Goal: Task Accomplishment & Management: Complete application form

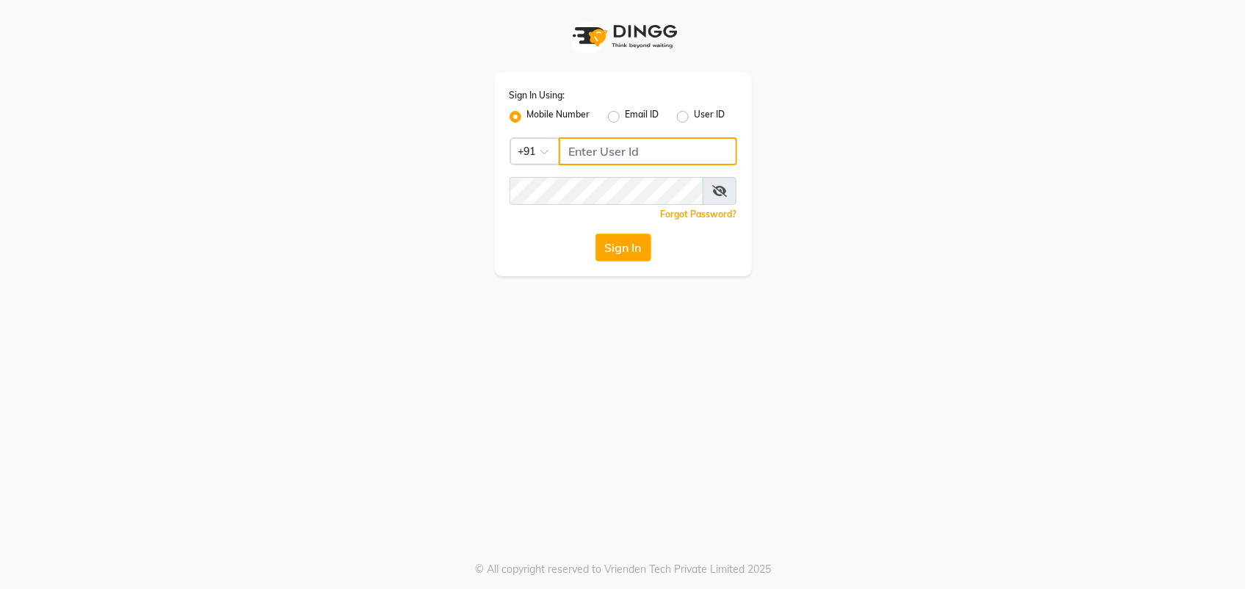
click at [611, 145] on input "Username" at bounding box center [648, 151] width 178 height 28
type input "9623066066"
click at [628, 247] on button "Sign In" at bounding box center [623, 247] width 56 height 28
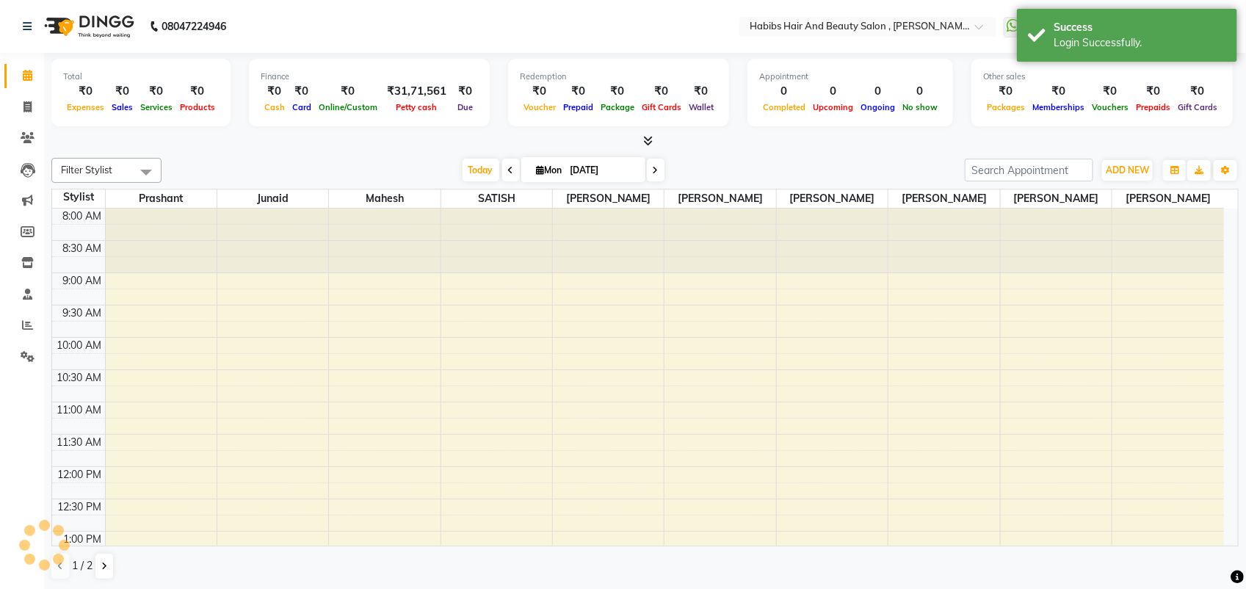
select select "en"
click at [23, 105] on icon at bounding box center [27, 106] width 8 height 11
select select "service"
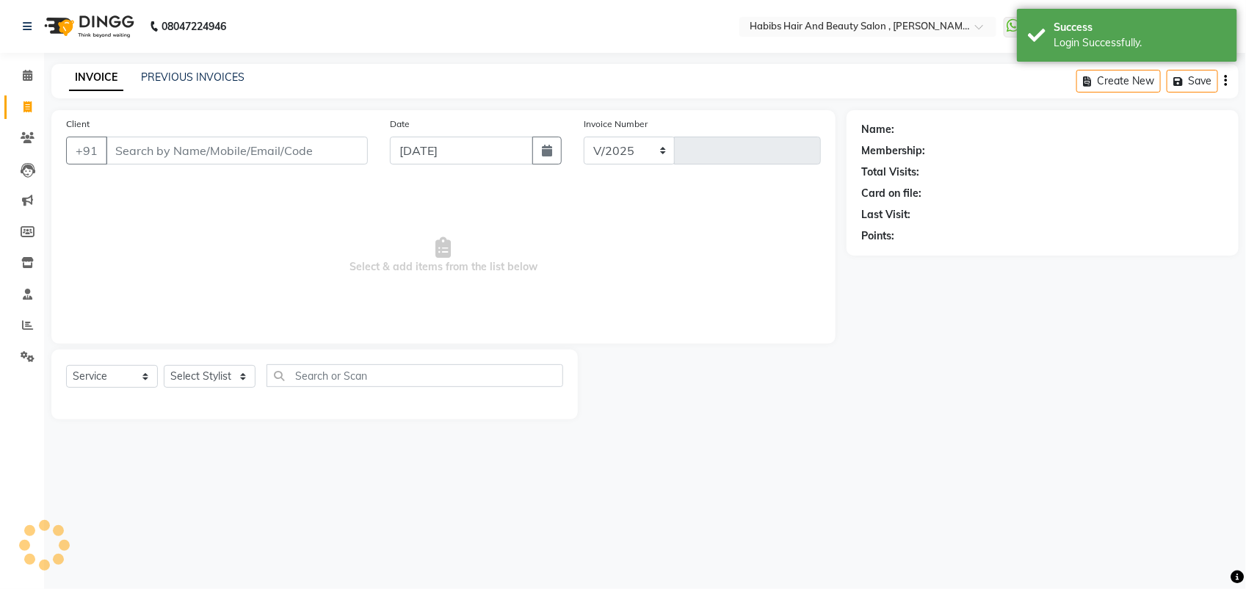
select select "3814"
type input "5186"
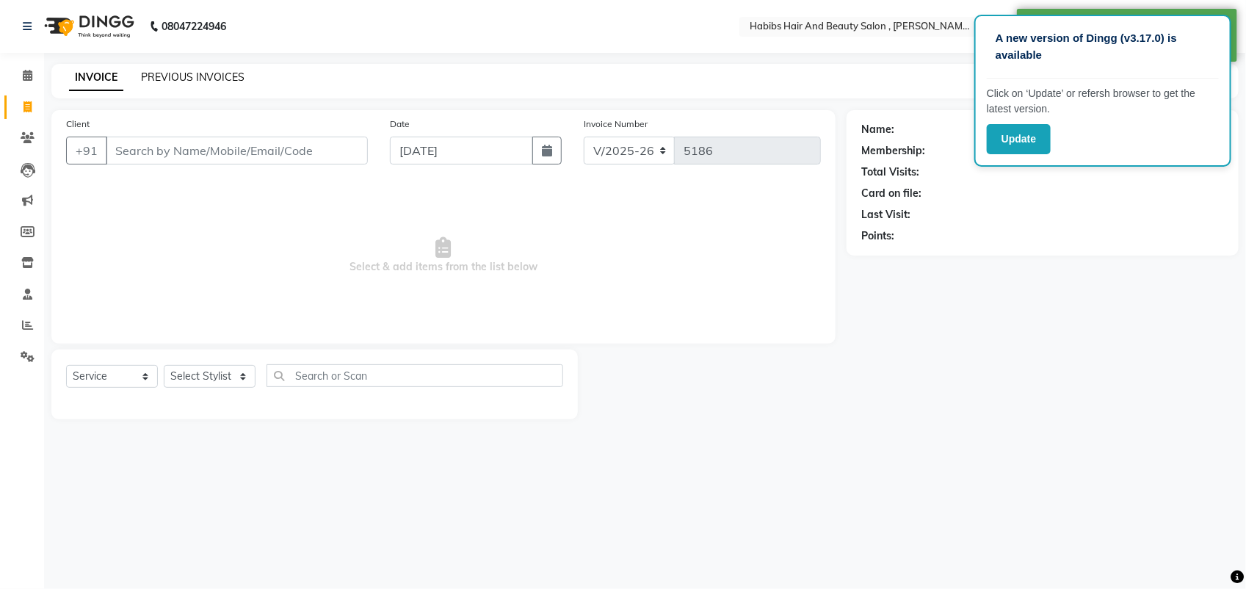
click at [225, 70] on link "PREVIOUS INVOICES" at bounding box center [192, 76] width 103 height 13
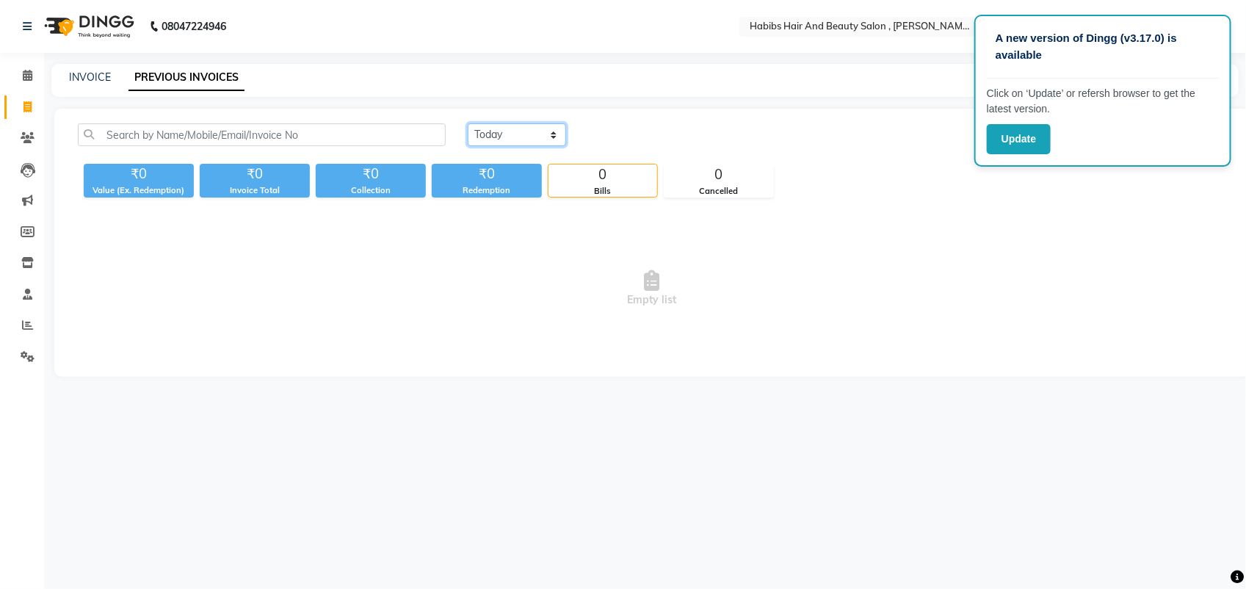
click at [512, 134] on select "[DATE] [DATE] Custom Range" at bounding box center [517, 134] width 98 height 23
click at [1018, 148] on button "Update" at bounding box center [1019, 139] width 64 height 30
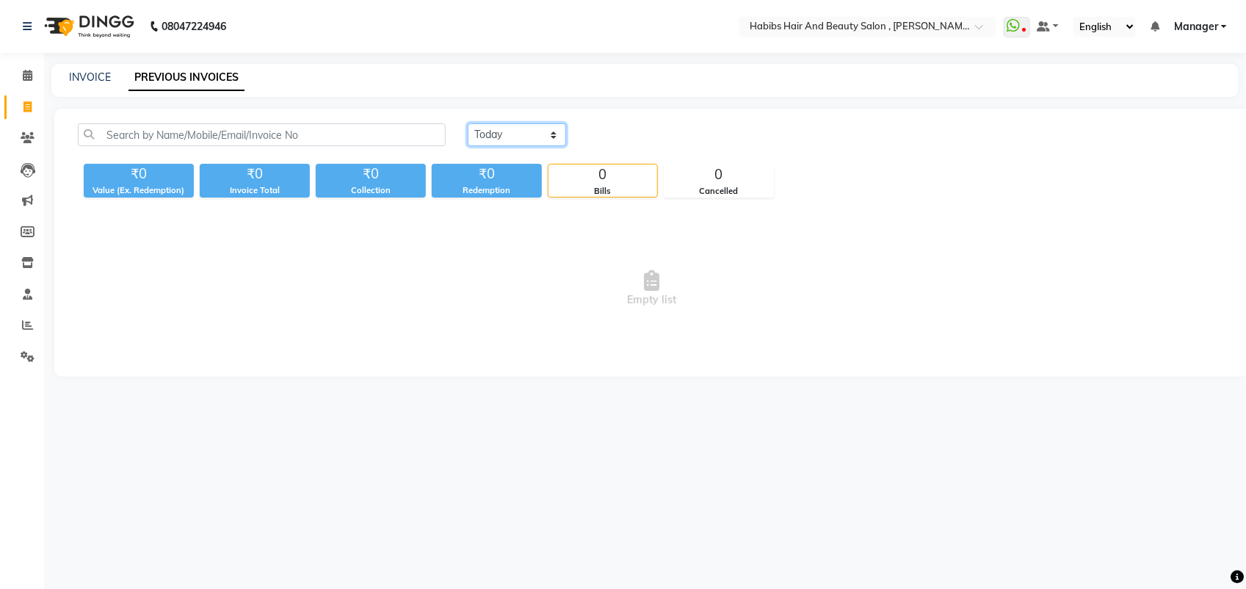
click at [548, 142] on select "[DATE] [DATE] Custom Range" at bounding box center [517, 134] width 98 height 23
select select "range"
click at [468, 123] on select "[DATE] [DATE] Custom Range" at bounding box center [517, 134] width 98 height 23
click at [648, 133] on input "[DATE]" at bounding box center [636, 135] width 103 height 21
select select "9"
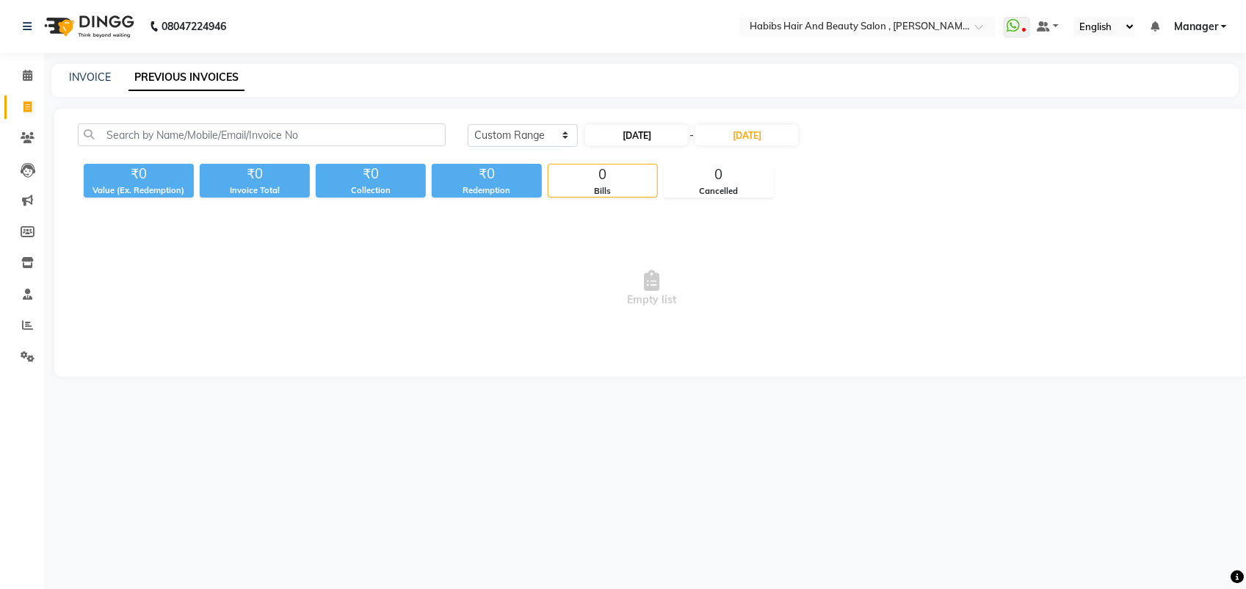
select select "2025"
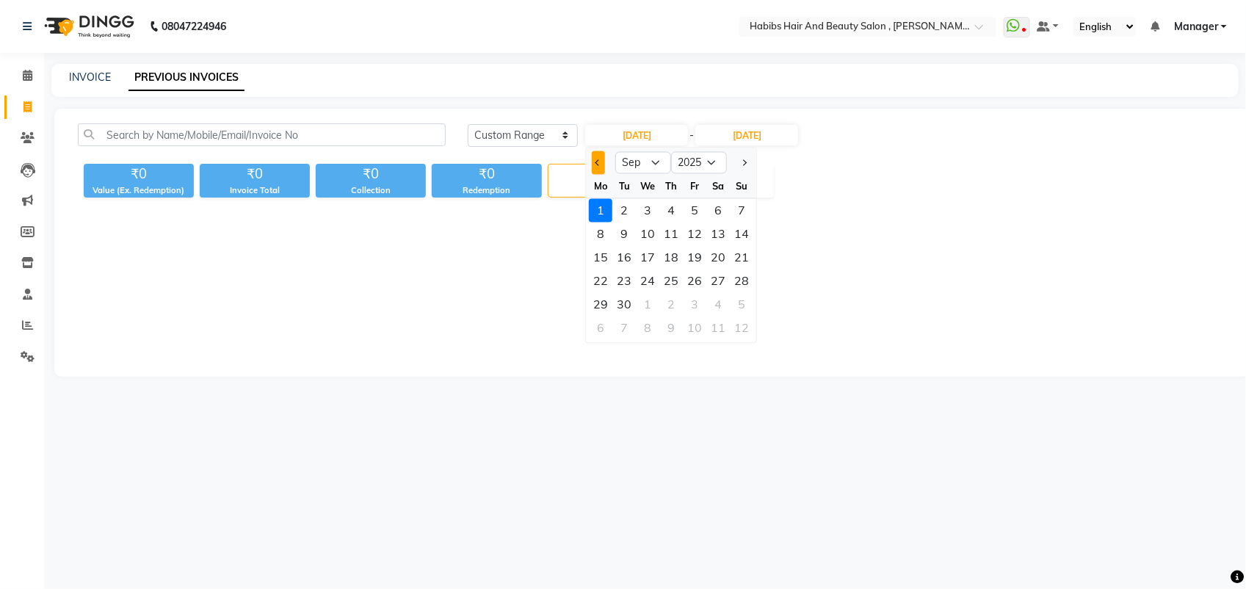
click at [599, 165] on button "Previous month" at bounding box center [598, 162] width 12 height 23
select select "8"
click at [694, 207] on div "1" at bounding box center [694, 210] width 23 height 23
type input "[DATE]"
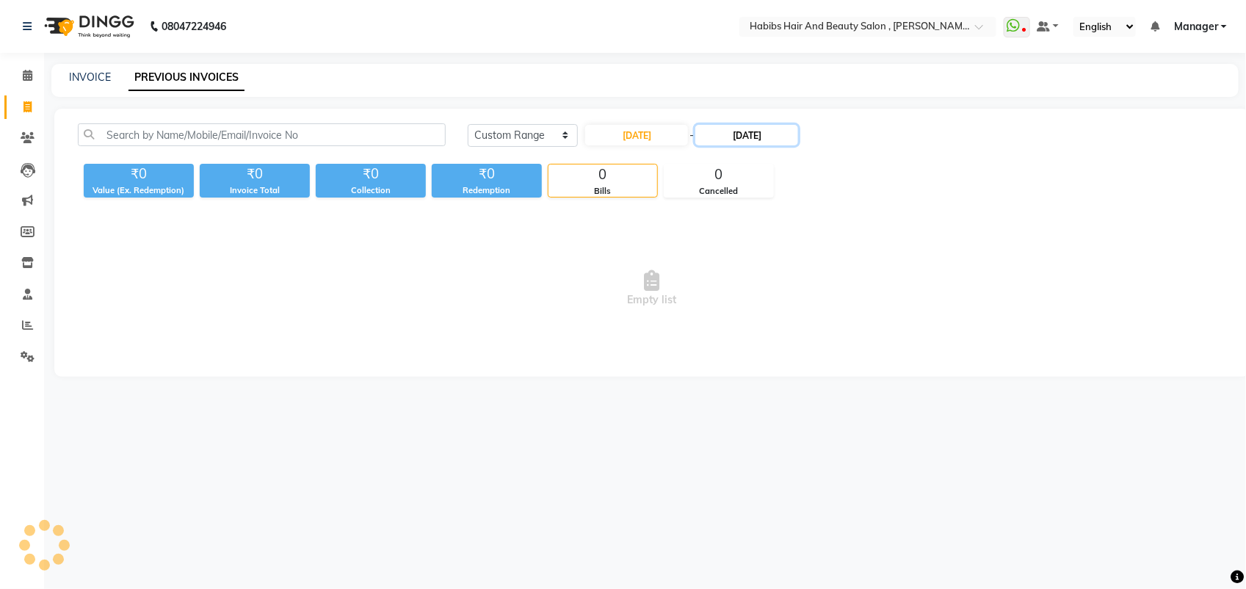
click at [751, 139] on input "[DATE]" at bounding box center [746, 135] width 103 height 21
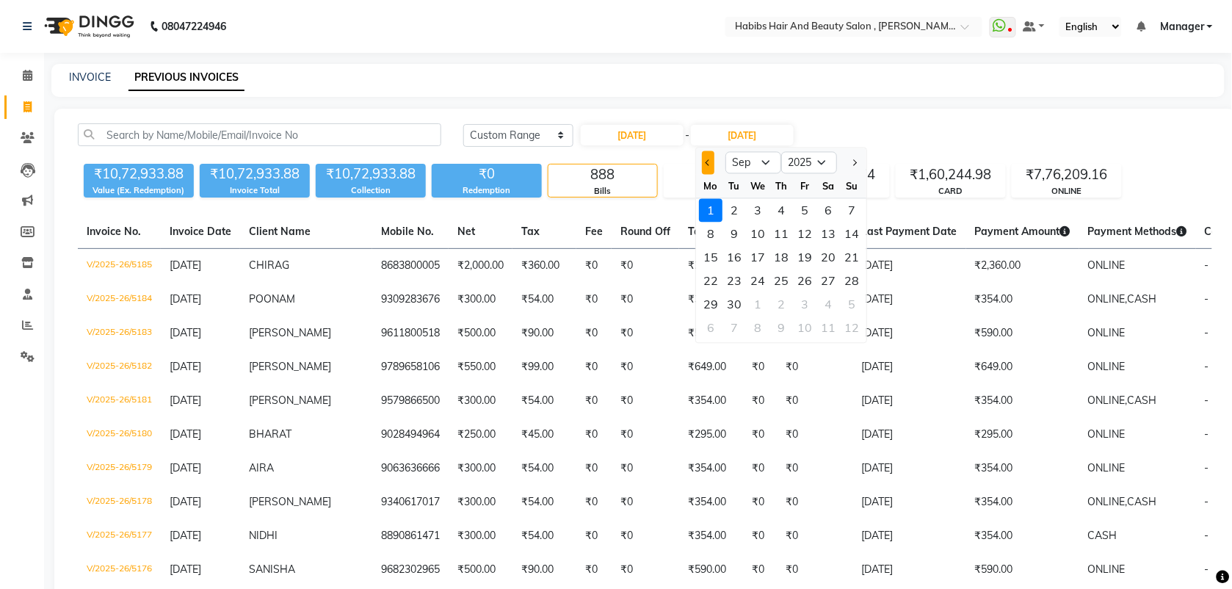
click at [705, 165] on button "Previous month" at bounding box center [708, 162] width 12 height 23
select select "8"
click at [849, 303] on div "31" at bounding box center [851, 304] width 23 height 23
type input "[DATE]"
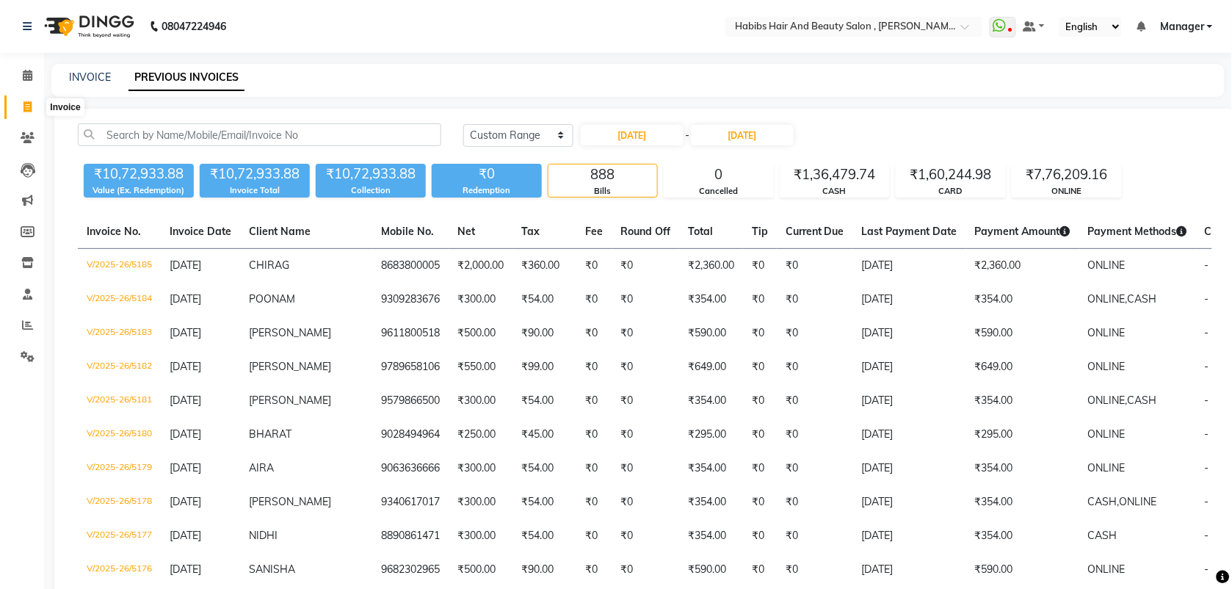
click at [26, 107] on icon at bounding box center [27, 106] width 8 height 11
select select "service"
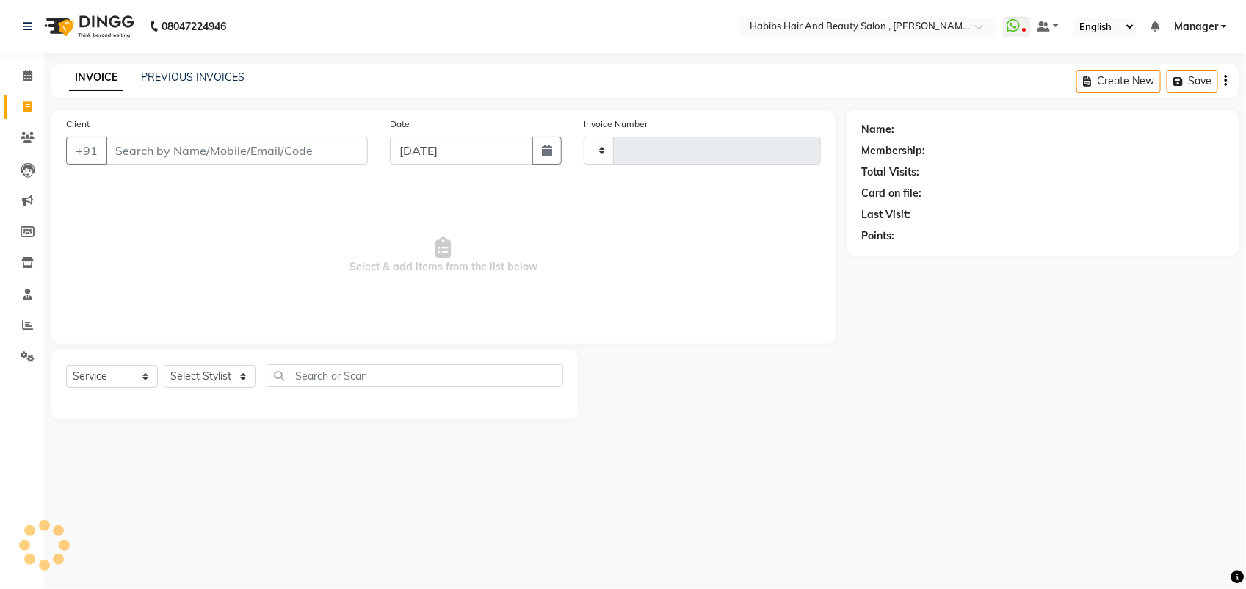
type input "5186"
select select "3814"
click at [456, 153] on input "[DATE]" at bounding box center [461, 151] width 143 height 28
select select "9"
select select "2025"
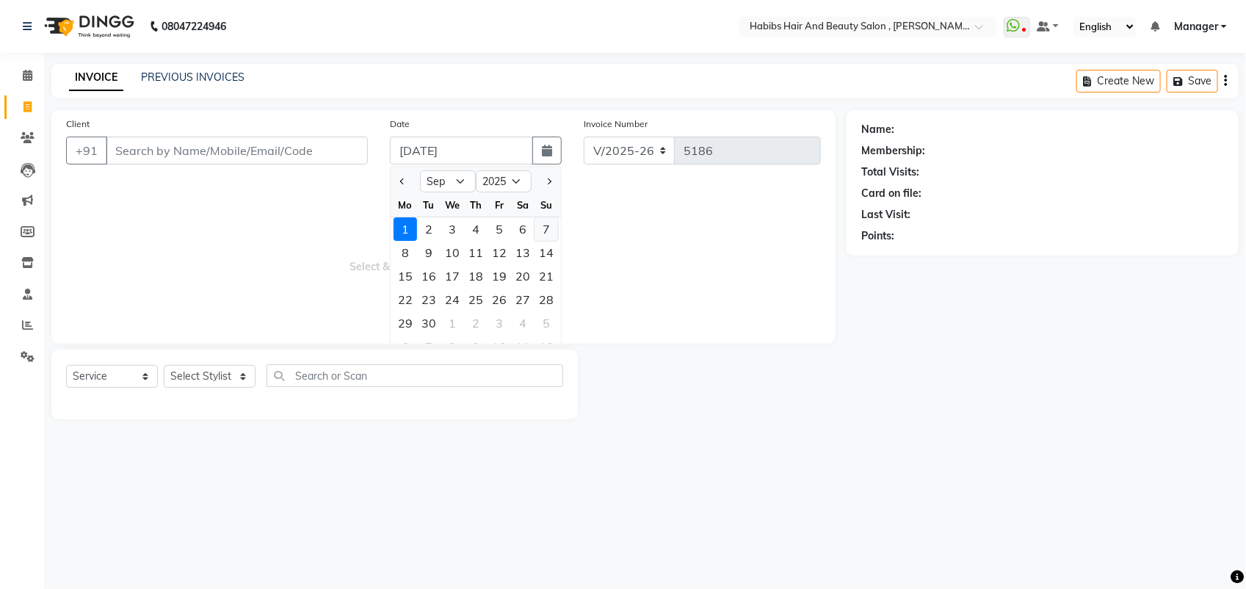
click at [542, 236] on div "7" at bounding box center [545, 228] width 23 height 23
type input "[DATE]"
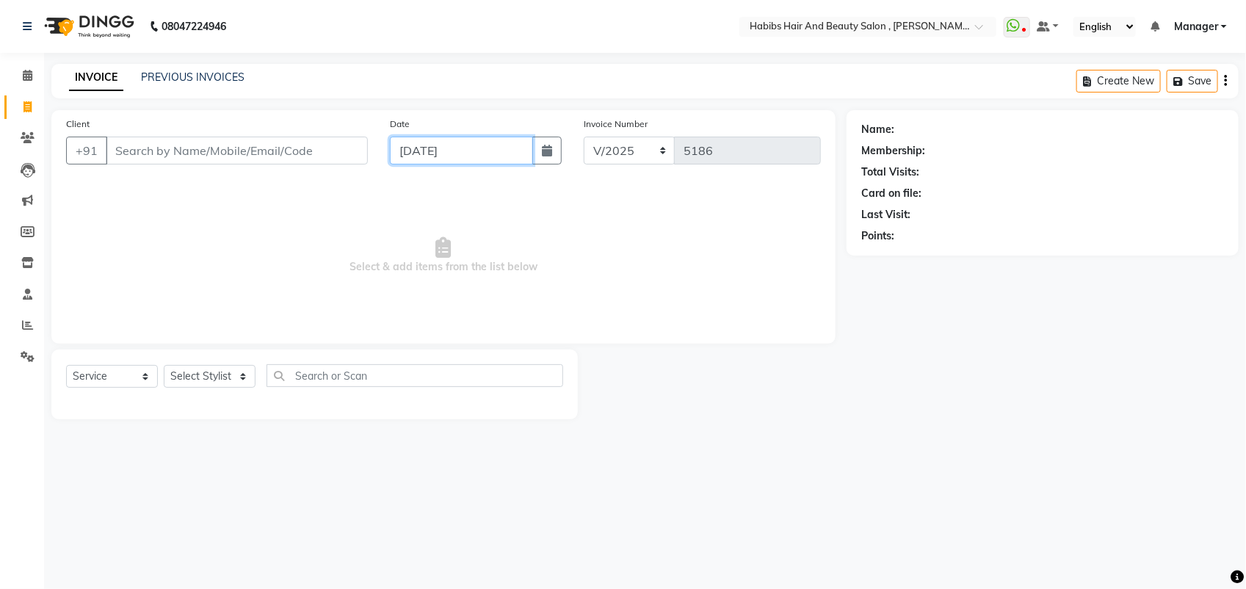
click at [419, 153] on input "[DATE]" at bounding box center [461, 151] width 143 height 28
select select "9"
select select "2025"
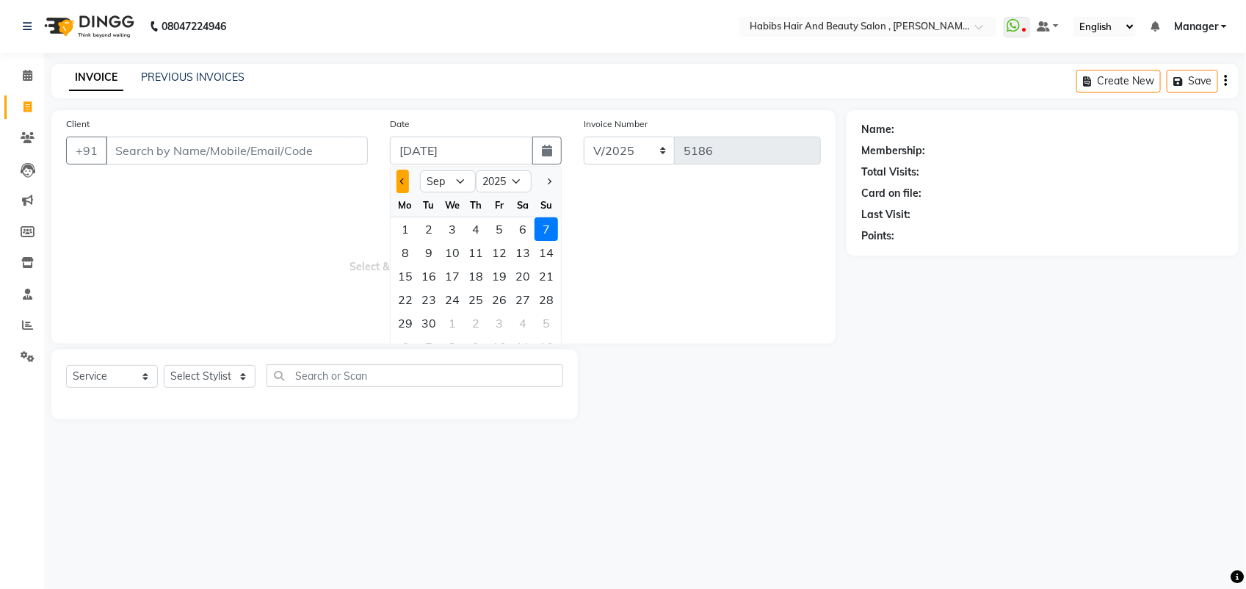
click at [400, 178] on span "Previous month" at bounding box center [403, 181] width 6 height 6
select select "8"
click at [468, 253] on div "7" at bounding box center [475, 252] width 23 height 23
type input "[DATE]"
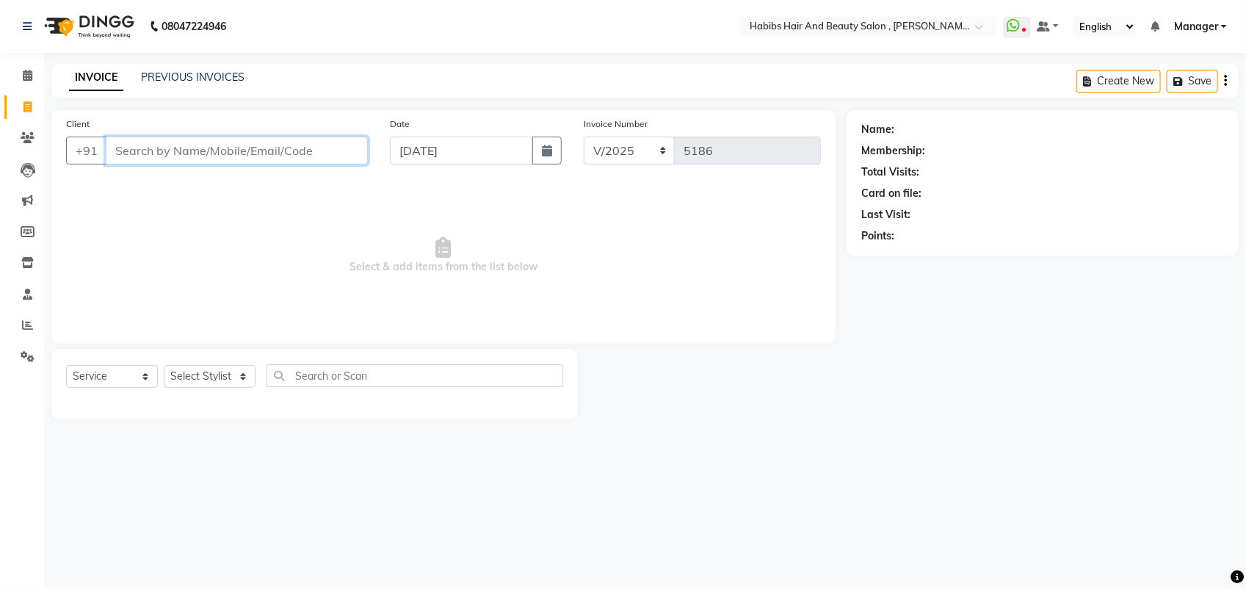
click at [200, 153] on input "Client" at bounding box center [237, 151] width 262 height 28
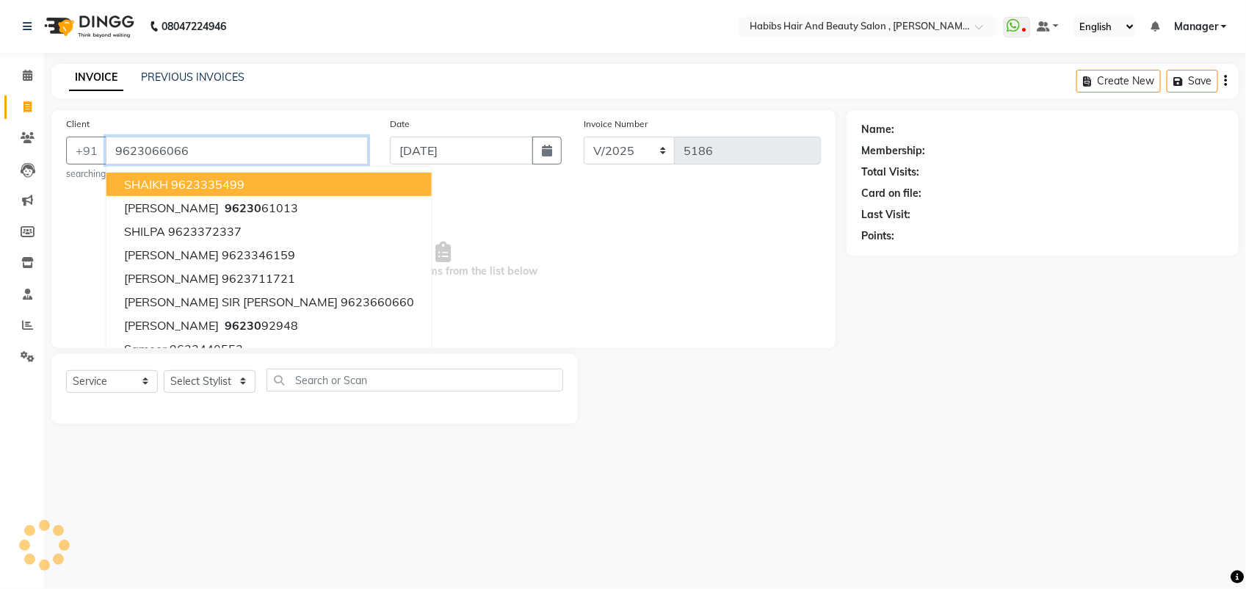
type input "9623066066"
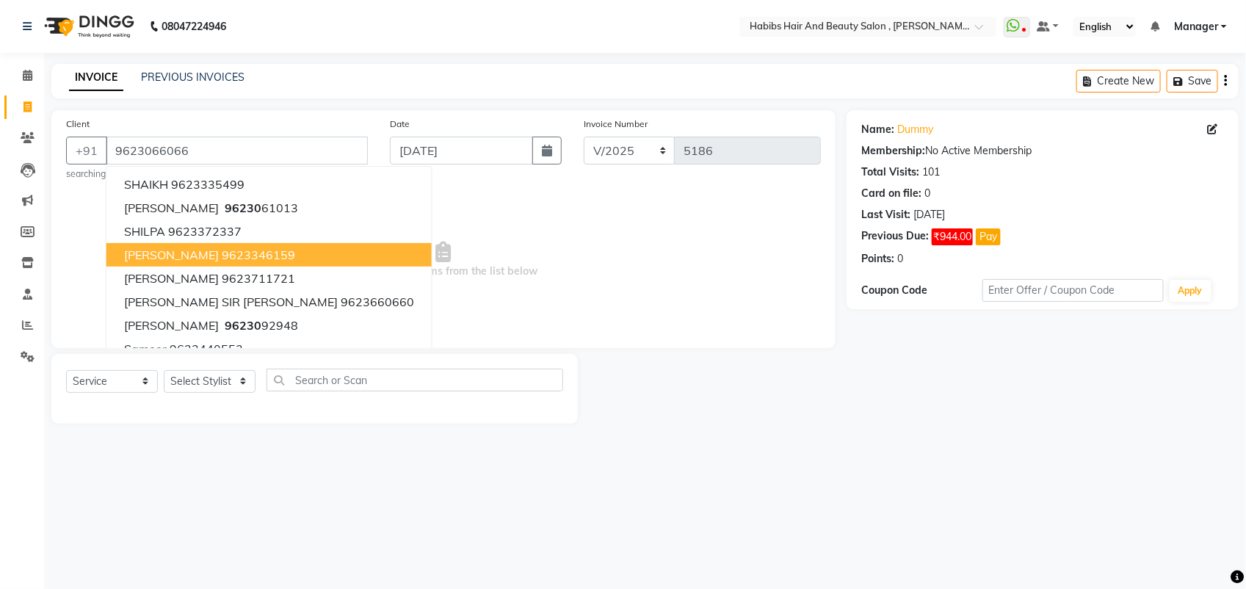
click at [387, 235] on span "Select & add items from the list below" at bounding box center [443, 259] width 755 height 147
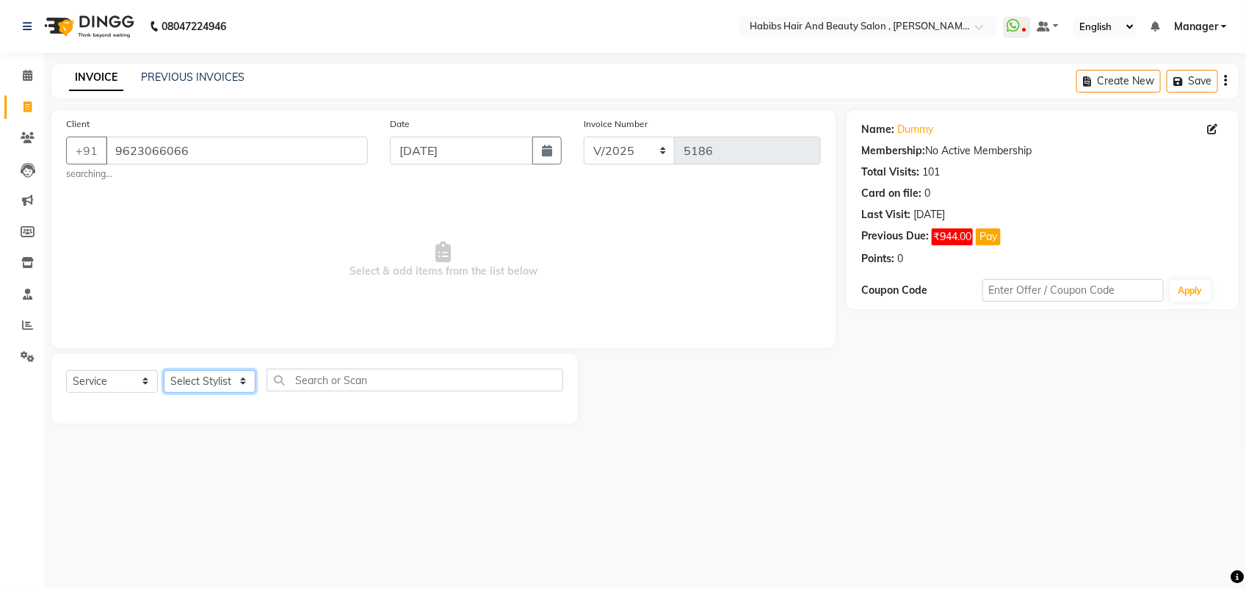
click at [189, 383] on select "Select Stylist [PERSON_NAME] Manager [PERSON_NAME] Saif [PERSON_NAME] [PERSON_N…" at bounding box center [210, 381] width 92 height 23
select select "18511"
click at [164, 370] on select "Select Stylist [PERSON_NAME] Manager [PERSON_NAME] Saif [PERSON_NAME] [PERSON_N…" at bounding box center [210, 381] width 92 height 23
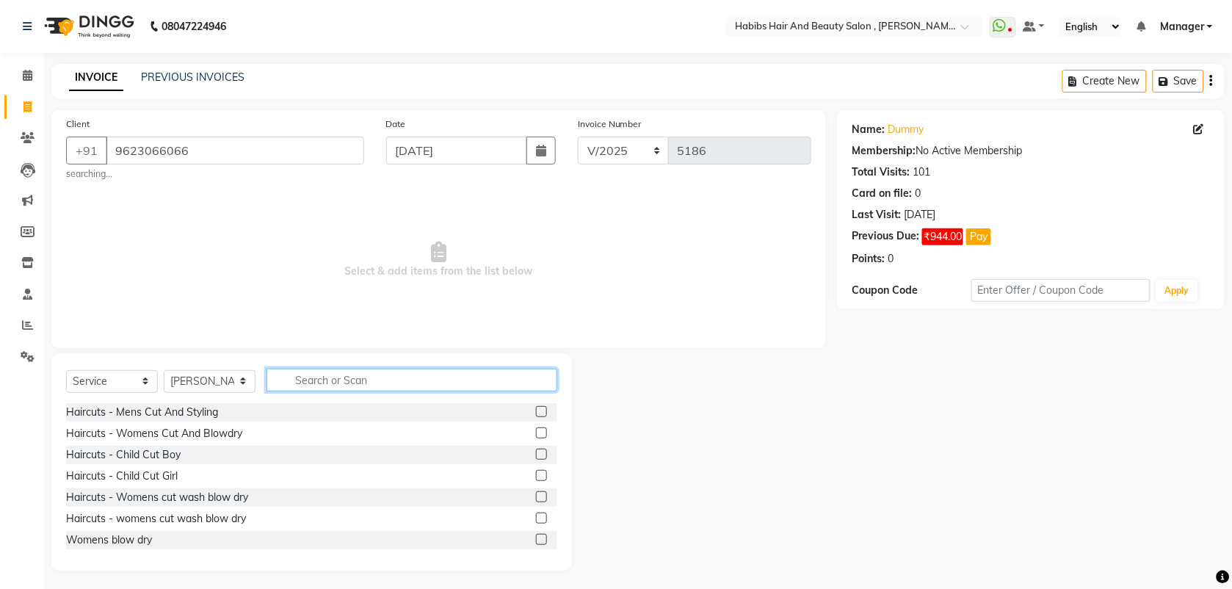
click at [305, 382] on input "text" at bounding box center [411, 379] width 291 height 23
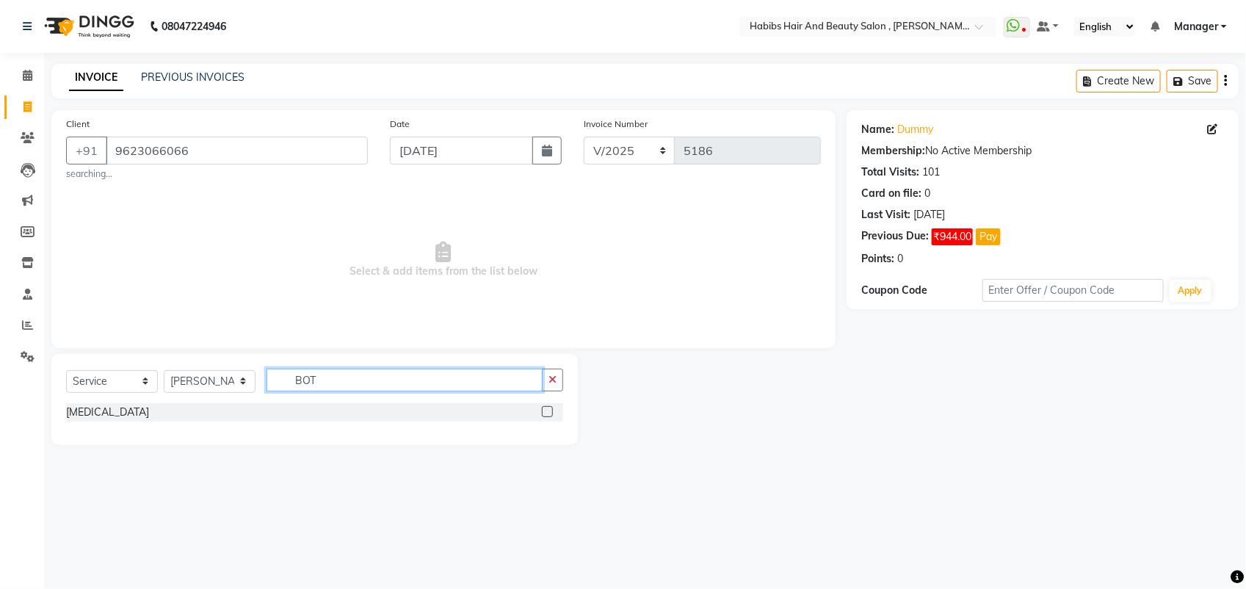
type input "BOT"
click at [545, 411] on label at bounding box center [547, 411] width 11 height 11
click at [545, 411] on input "checkbox" at bounding box center [547, 412] width 10 height 10
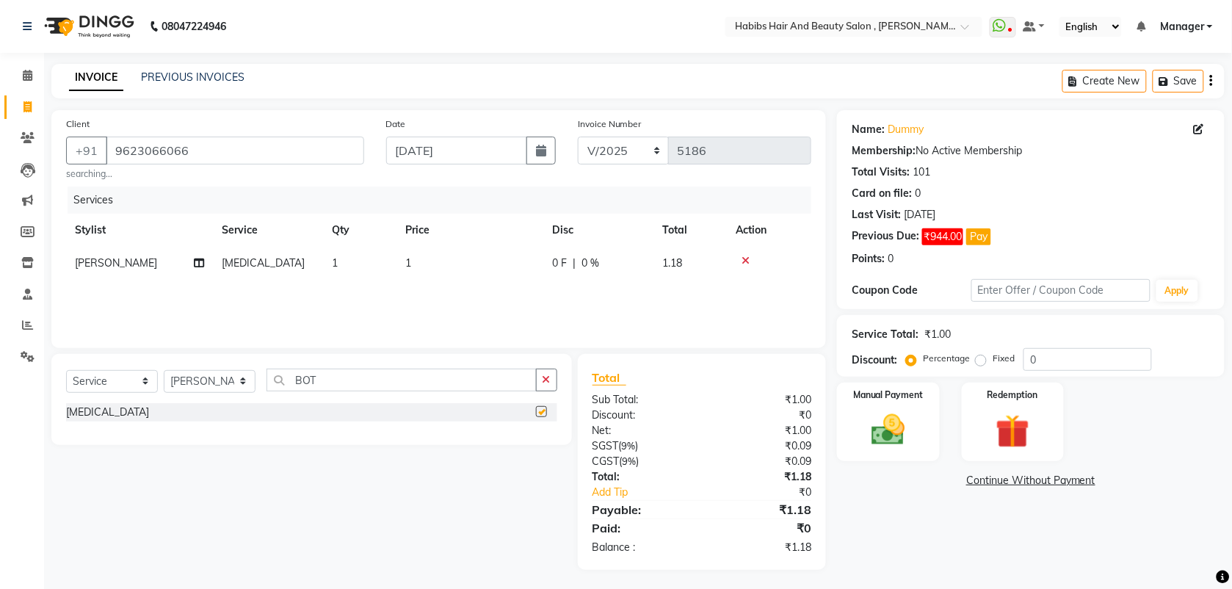
checkbox input "false"
click at [419, 270] on td "1" at bounding box center [469, 263] width 147 height 33
select select "18511"
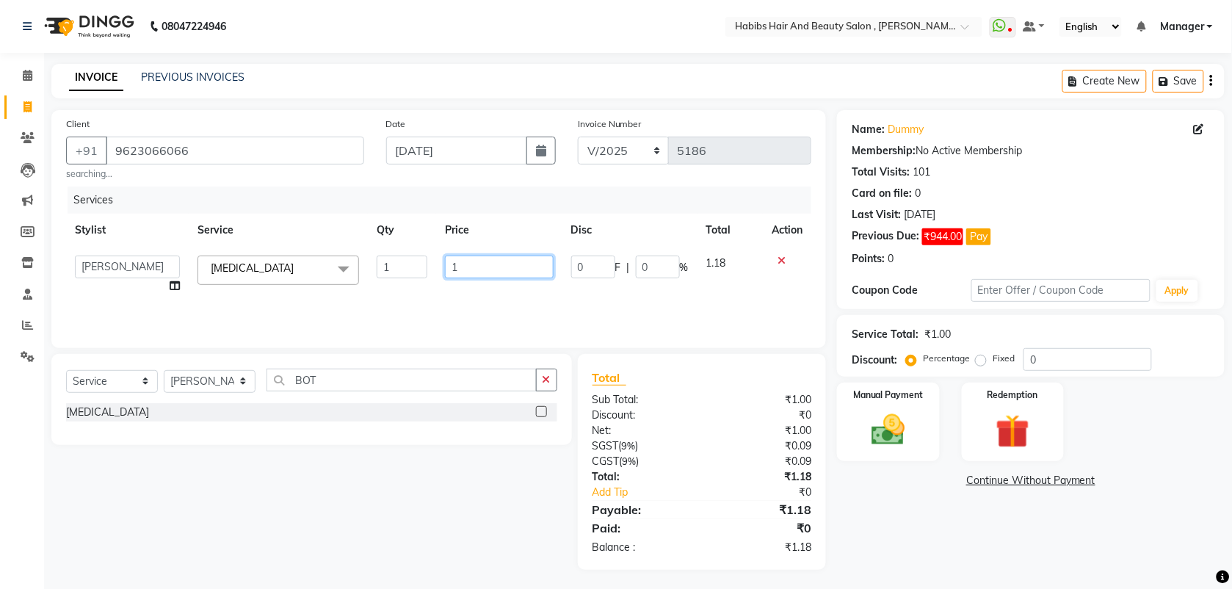
drag, startPoint x: 468, startPoint y: 268, endPoint x: 386, endPoint y: 269, distance: 82.2
click at [386, 269] on tr "[PERSON_NAME] mahesh Manager prashant [PERSON_NAME] [PERSON_NAME] [PERSON_NAME]…" at bounding box center [438, 275] width 745 height 56
type input "8"
type input "9000"
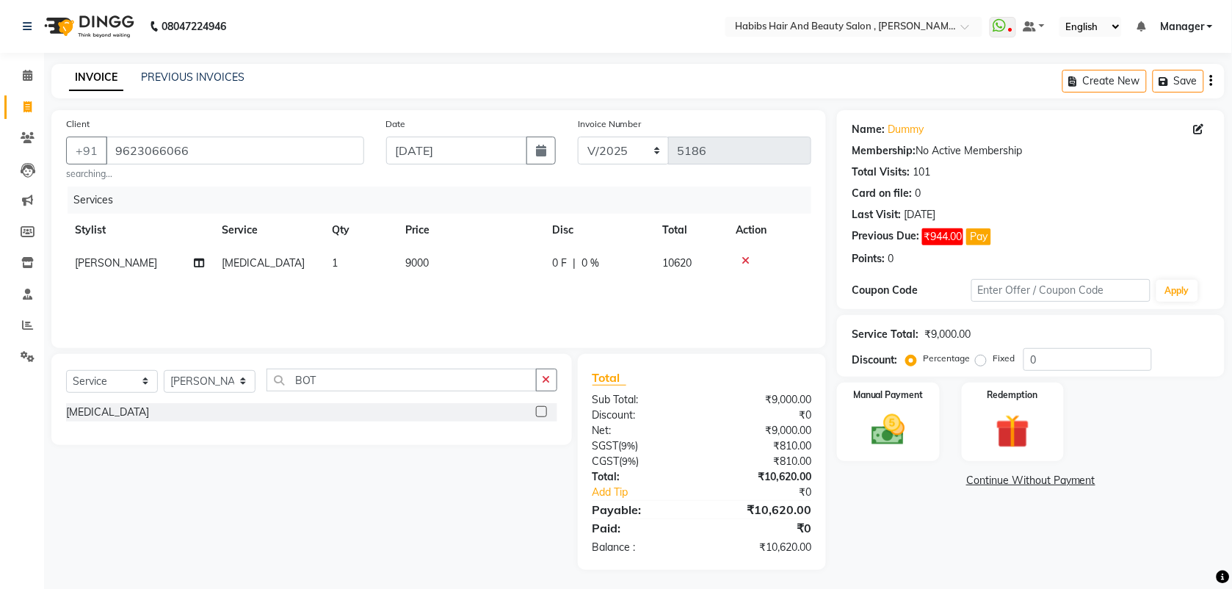
click at [422, 309] on div "Services Stylist Service Qty Price Disc Total Action [PERSON_NAME] [MEDICAL_DAT…" at bounding box center [438, 259] width 745 height 147
click at [900, 428] on img at bounding box center [888, 430] width 57 height 40
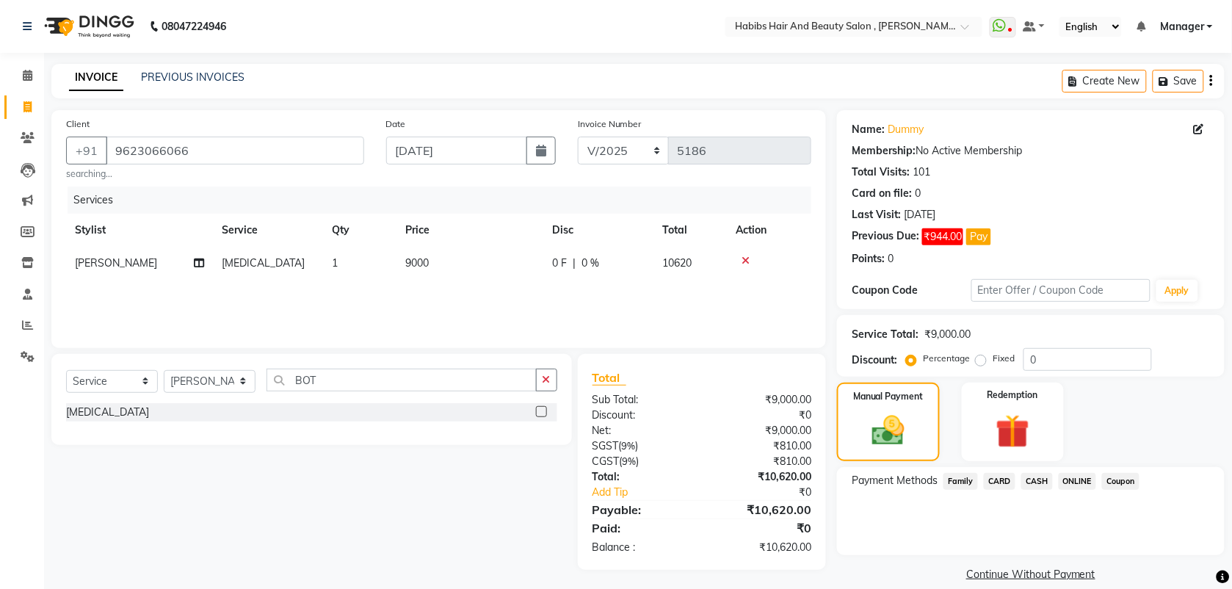
click at [1067, 481] on span "ONLINE" at bounding box center [1077, 481] width 38 height 17
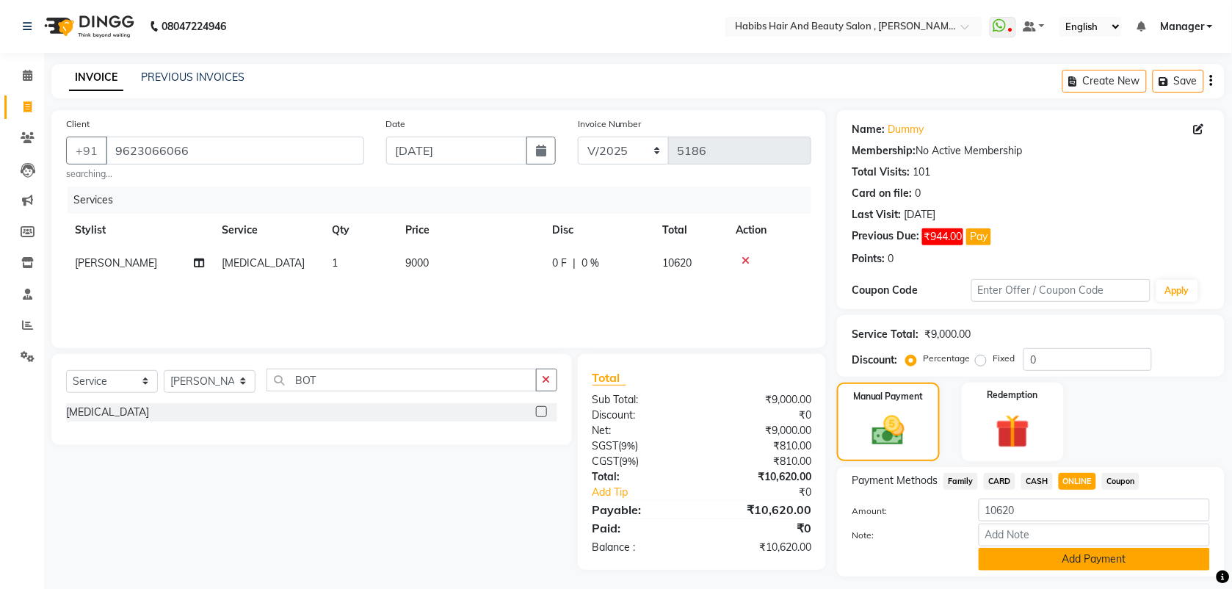
click at [1010, 553] on button "Add Payment" at bounding box center [1093, 559] width 231 height 23
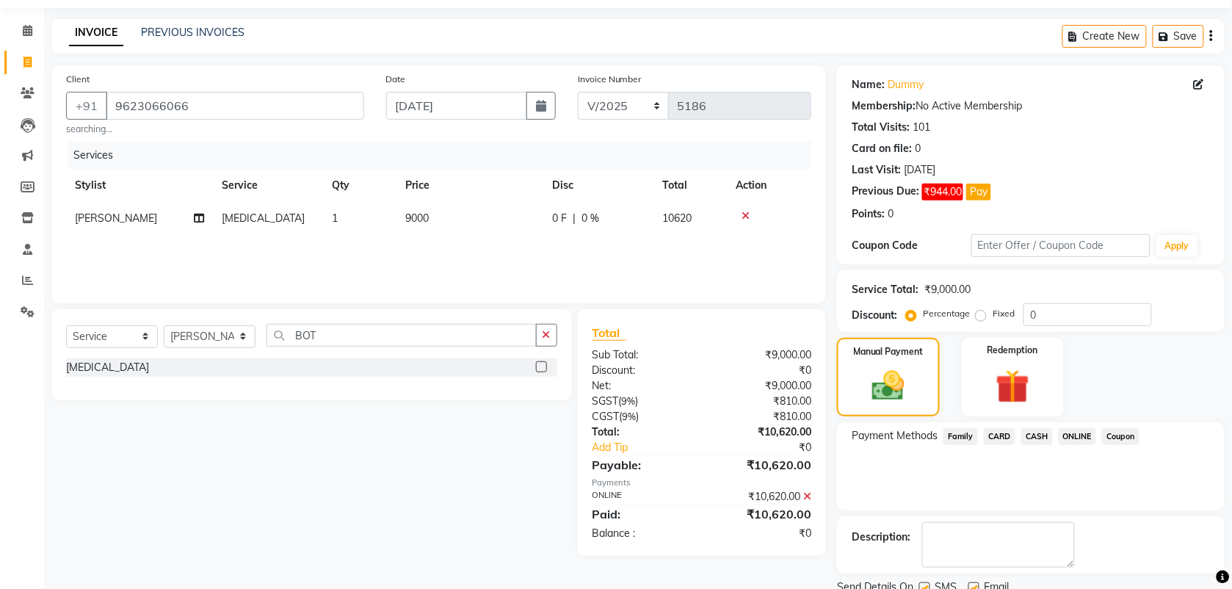
scroll to position [101, 0]
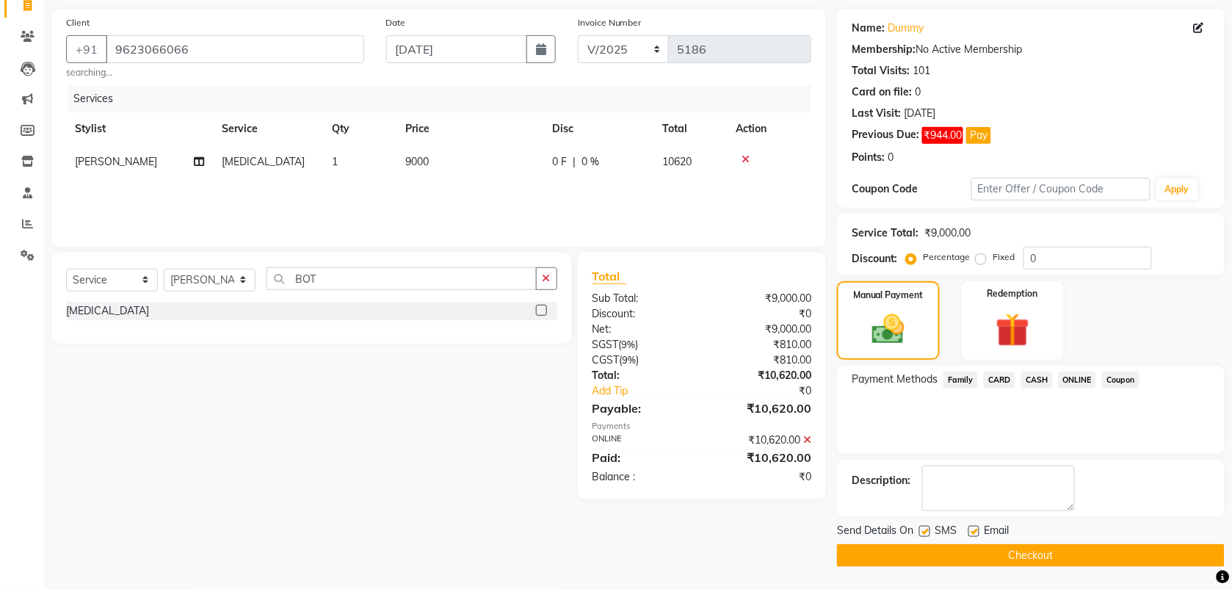
click at [955, 552] on button "Checkout" at bounding box center [1031, 555] width 388 height 23
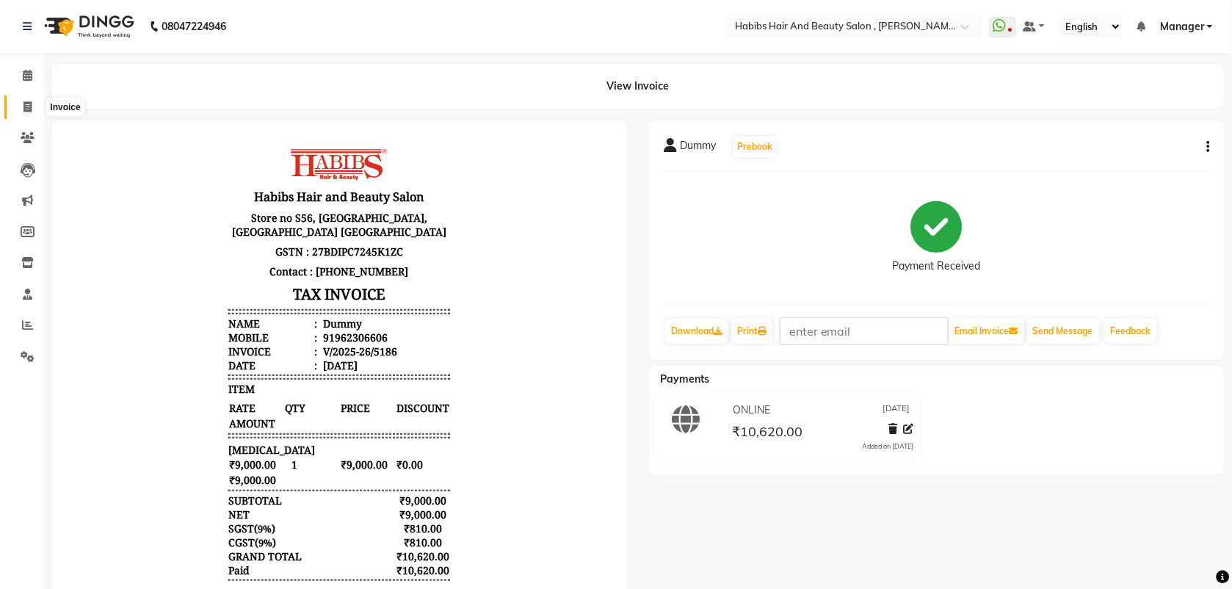
click at [24, 109] on icon at bounding box center [27, 106] width 8 height 11
select select "service"
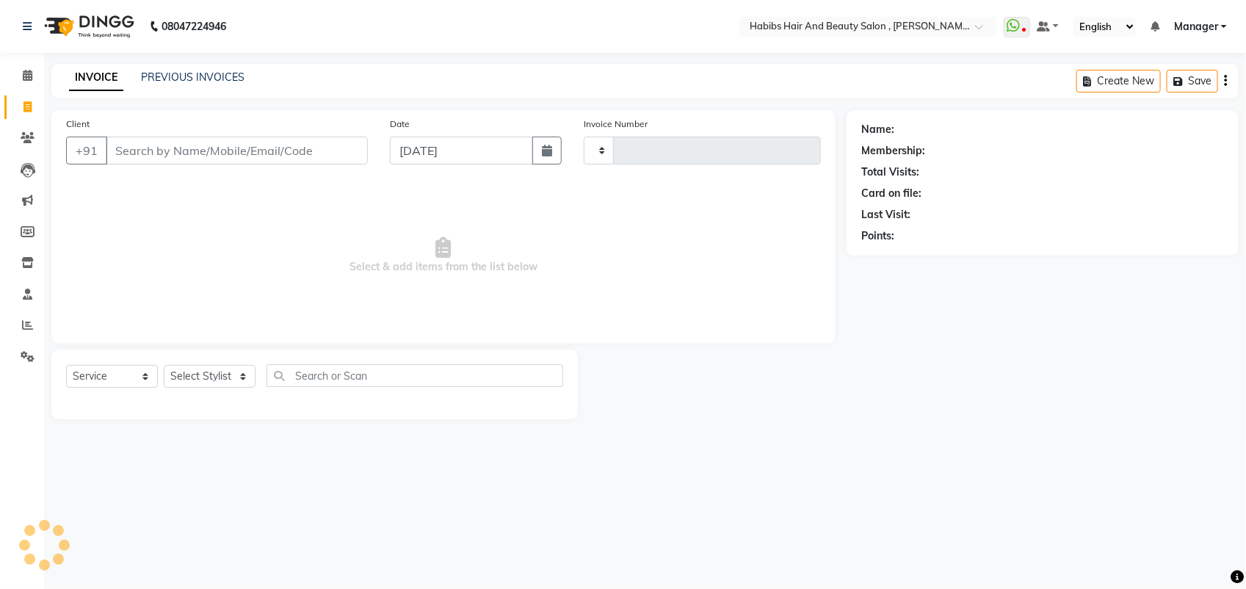
type input "5187"
select select "3814"
click at [154, 73] on link "PREVIOUS INVOICES" at bounding box center [192, 76] width 103 height 13
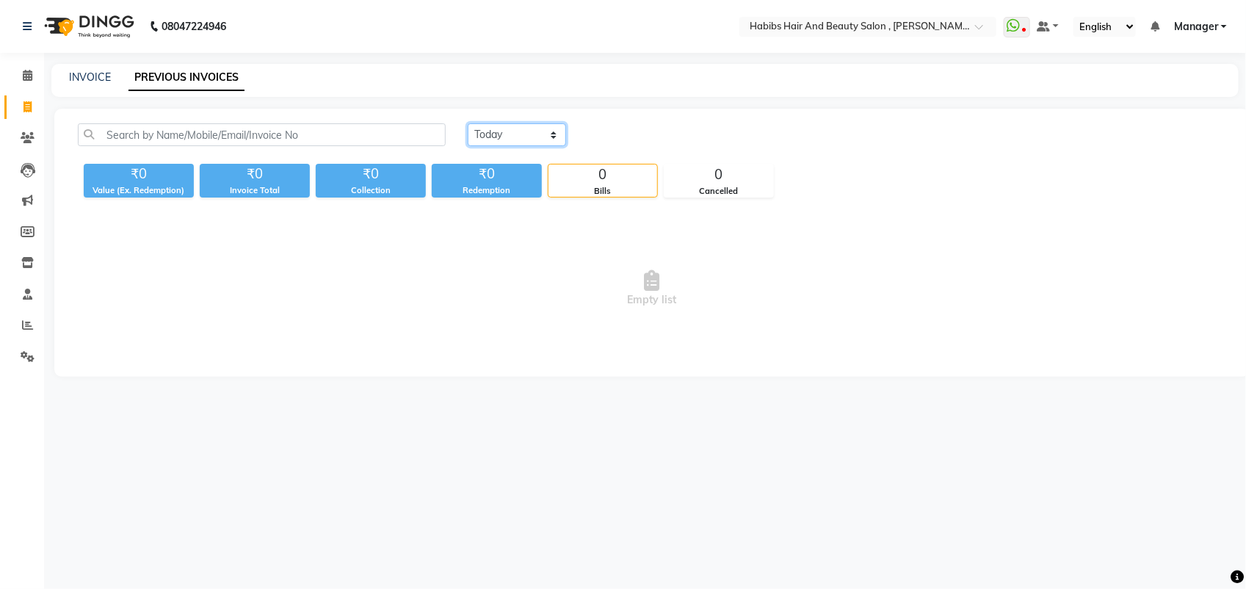
click at [496, 139] on select "[DATE] [DATE] Custom Range" at bounding box center [517, 134] width 98 height 23
select select "range"
click at [468, 123] on select "[DATE] [DATE] Custom Range" at bounding box center [517, 134] width 98 height 23
click at [631, 139] on input "[DATE]" at bounding box center [636, 135] width 103 height 21
select select "9"
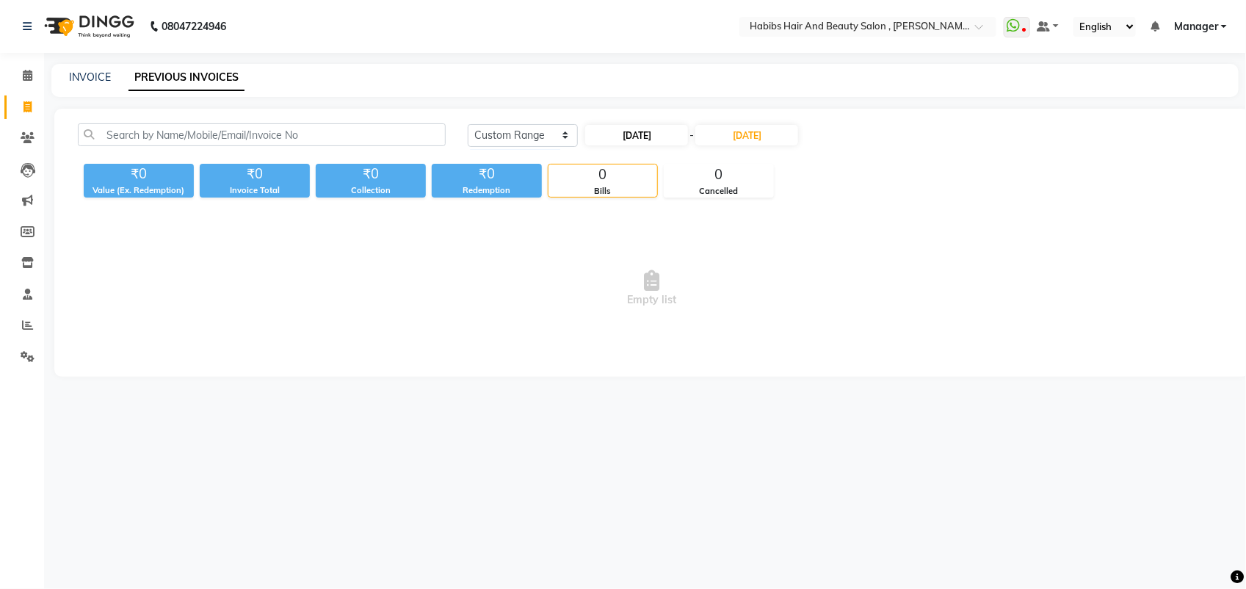
select select "2025"
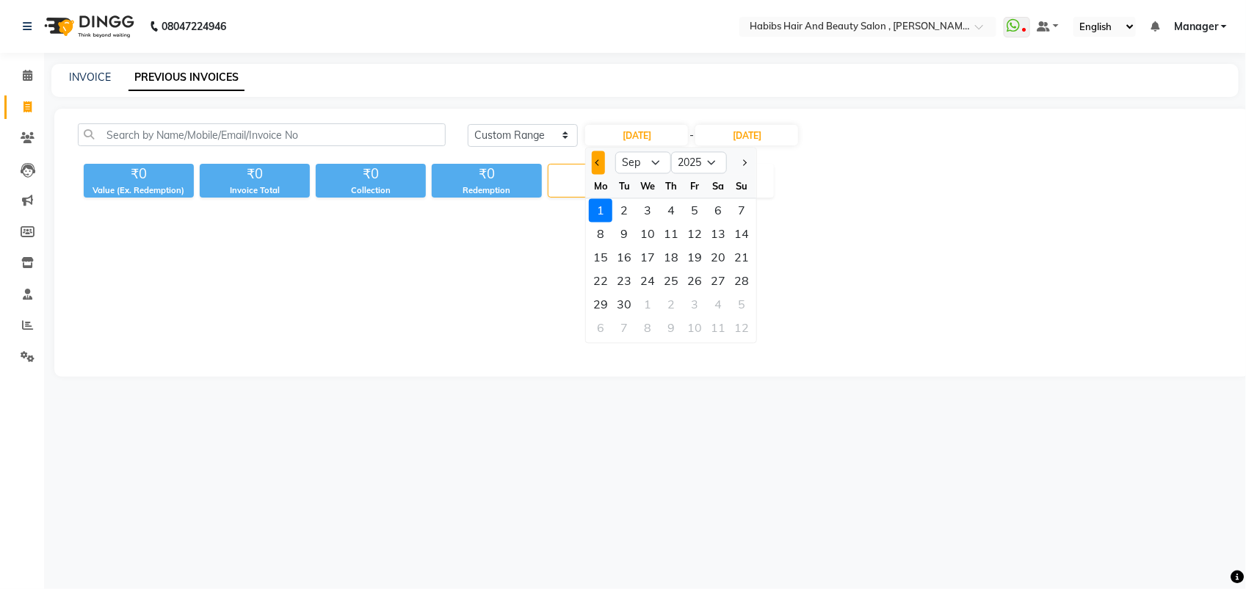
click at [598, 162] on span "Previous month" at bounding box center [598, 162] width 6 height 6
select select "8"
click at [670, 237] on div "7" at bounding box center [670, 233] width 23 height 23
type input "[DATE]"
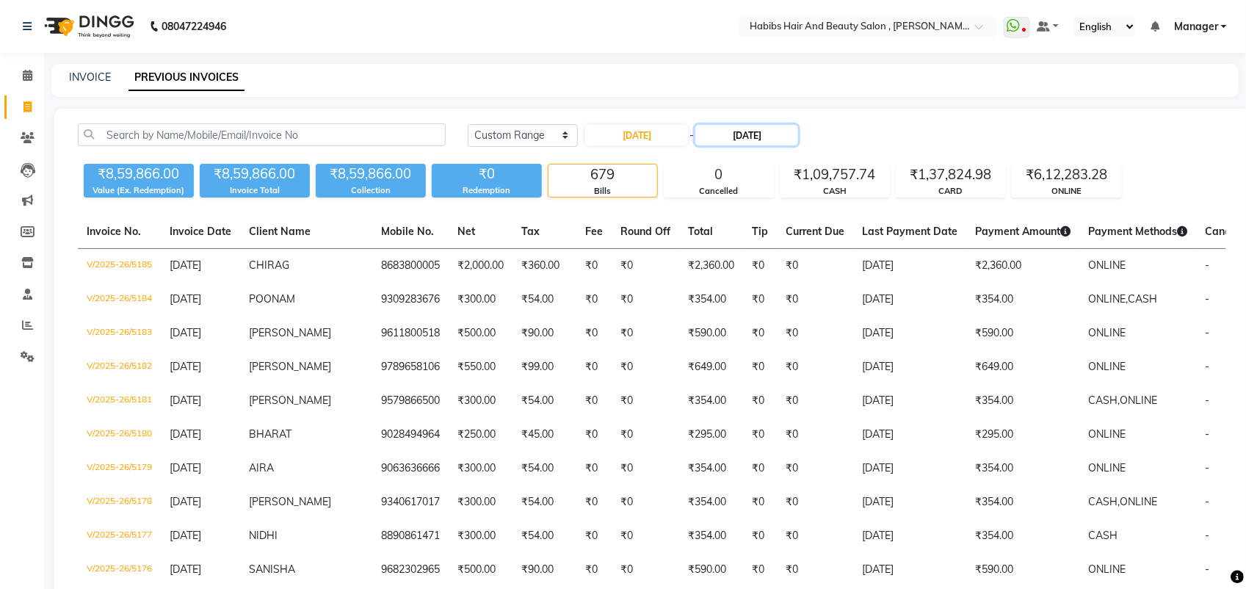
click at [736, 136] on input "[DATE]" at bounding box center [746, 135] width 103 height 21
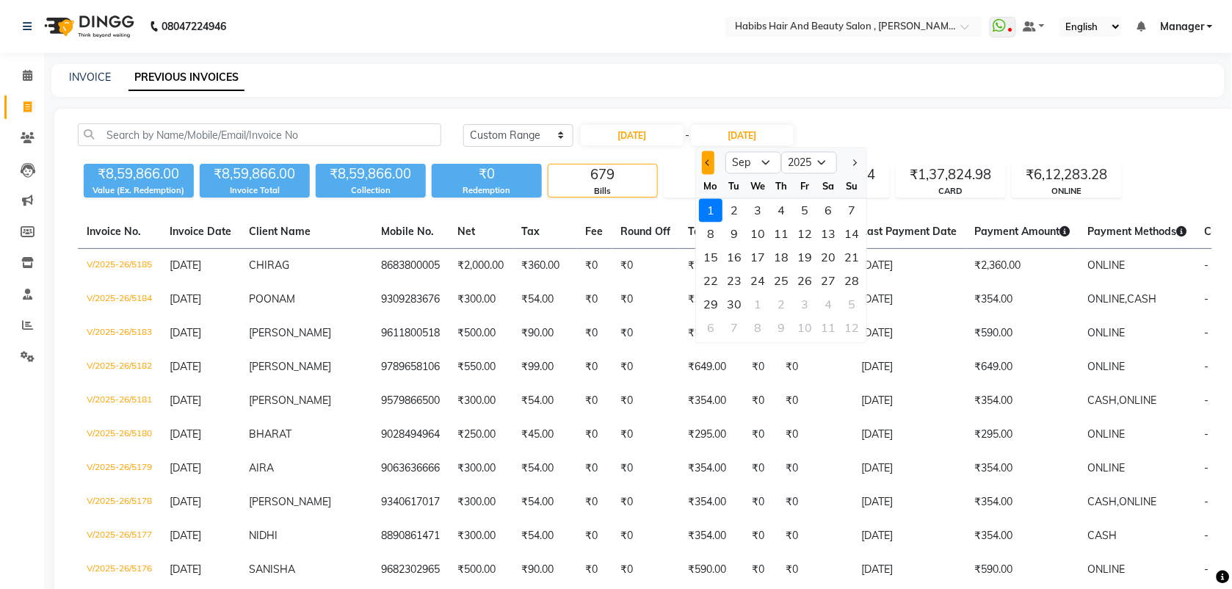
click at [702, 167] on button "Previous month" at bounding box center [708, 162] width 12 height 23
select select "8"
click at [780, 229] on div "7" at bounding box center [780, 233] width 23 height 23
type input "[DATE]"
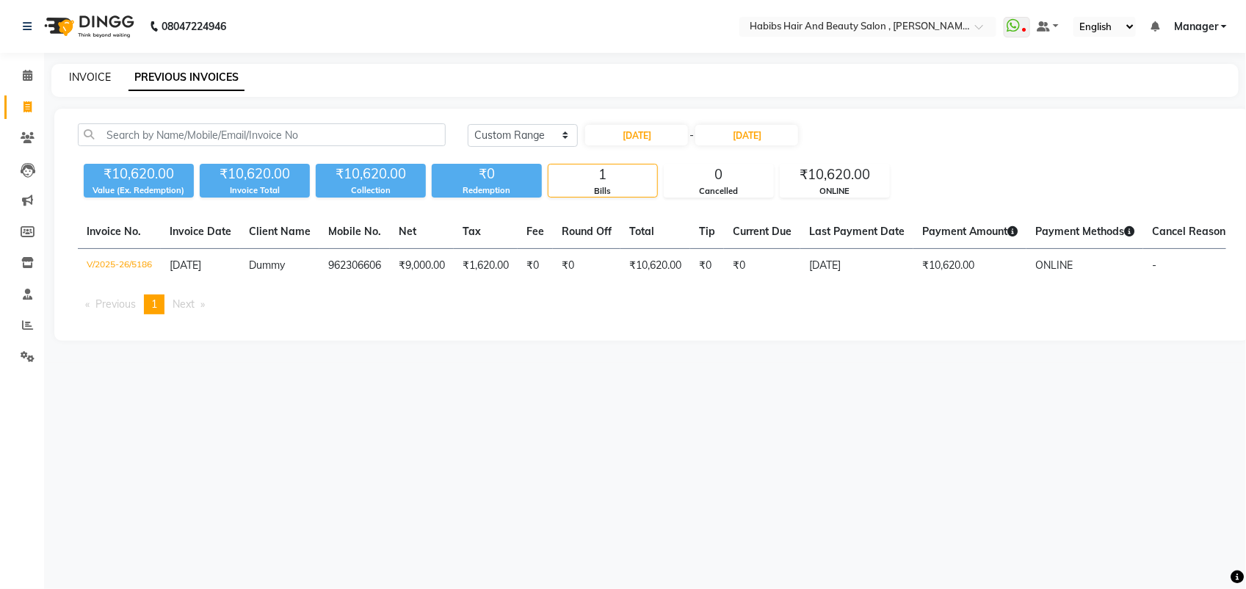
click at [79, 73] on link "INVOICE" at bounding box center [90, 76] width 42 height 13
select select "service"
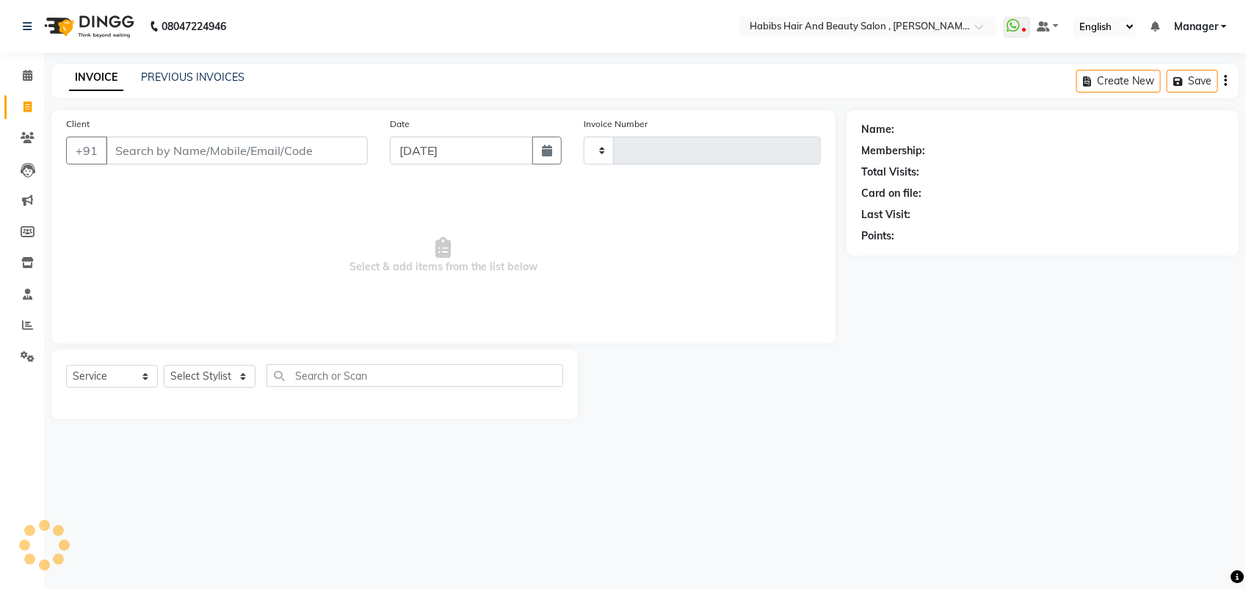
type input "5187"
select select "3814"
click at [485, 150] on input "[DATE]" at bounding box center [461, 151] width 143 height 28
select select "9"
select select "2025"
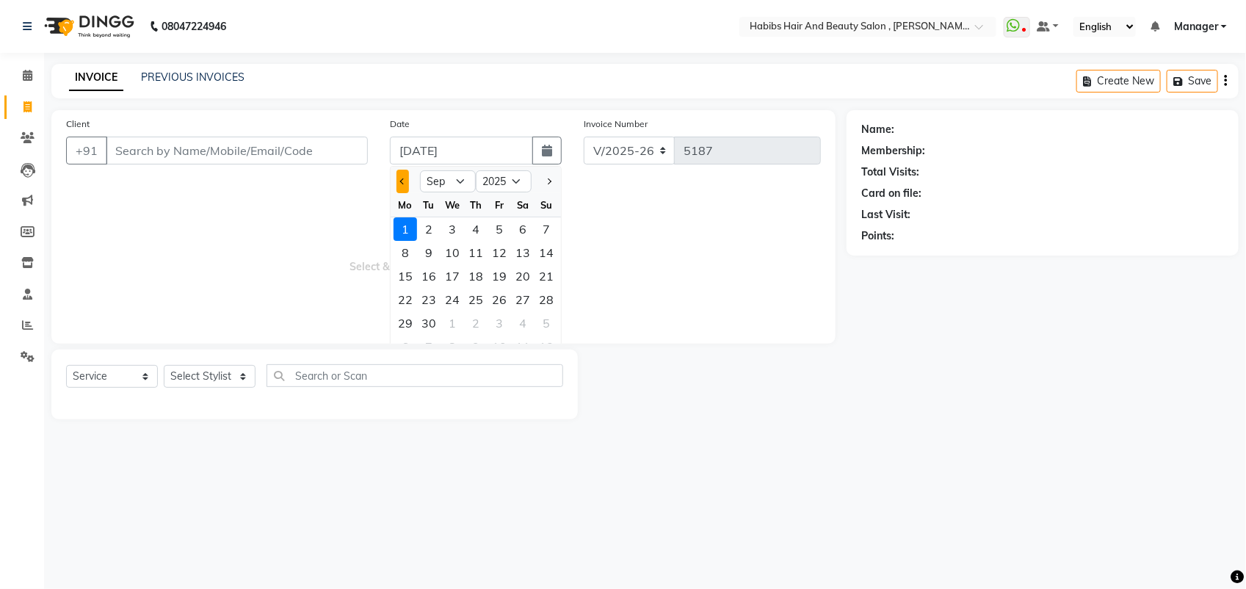
click at [404, 171] on button "Previous month" at bounding box center [402, 181] width 12 height 23
select select "8"
click at [475, 250] on div "7" at bounding box center [475, 252] width 23 height 23
type input "[DATE]"
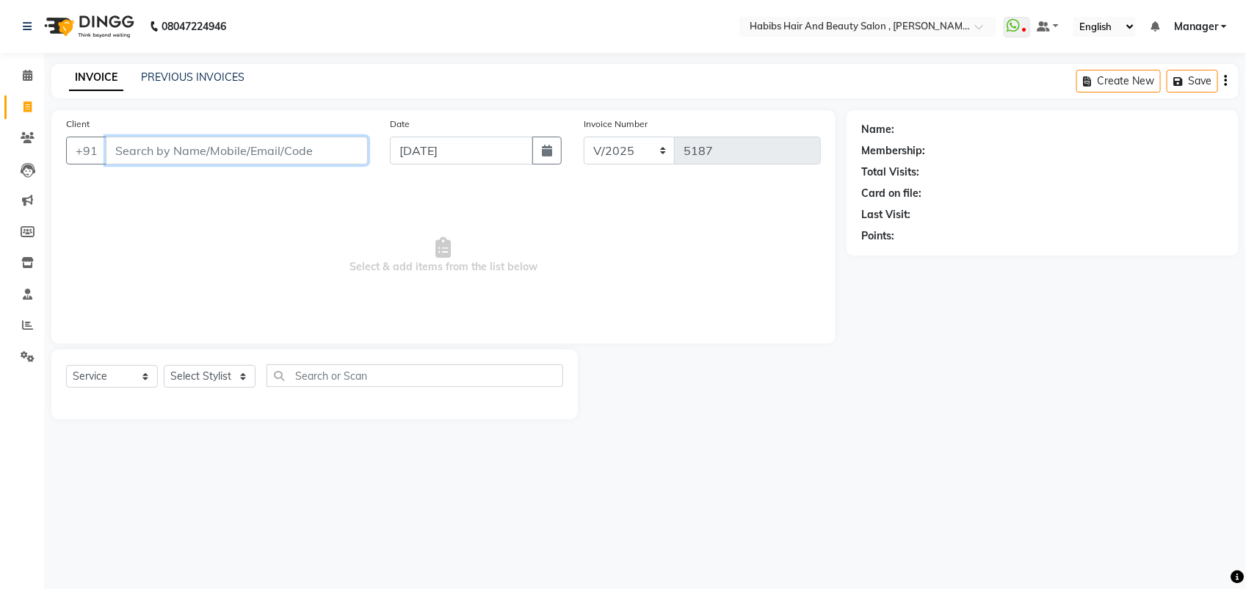
click at [169, 145] on input "Client" at bounding box center [237, 151] width 262 height 28
